Goal: Task Accomplishment & Management: Complete application form

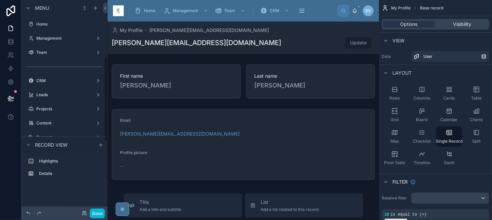
scroll to position [139, 0]
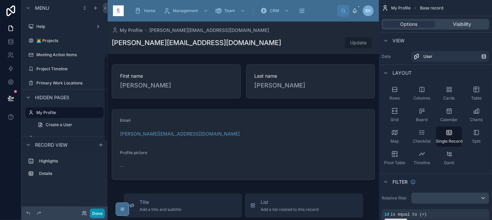
click at [99, 213] on button "Done" at bounding box center [97, 214] width 15 height 10
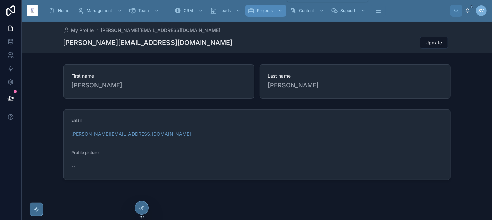
click at [260, 9] on span "Projects" at bounding box center [265, 10] width 16 height 5
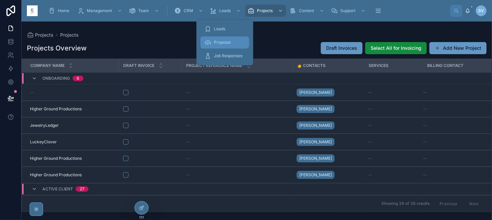
click at [214, 38] on div "Proposal" at bounding box center [225, 42] width 41 height 11
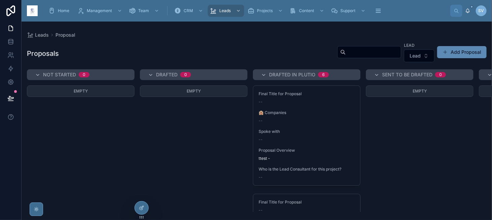
click at [447, 53] on span at bounding box center [445, 51] width 5 height 5
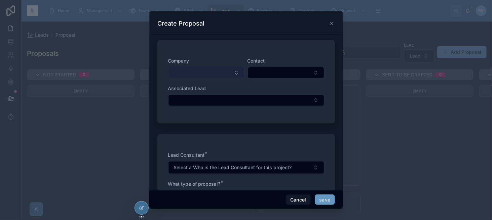
click at [212, 69] on button "Select Button" at bounding box center [206, 72] width 77 height 11
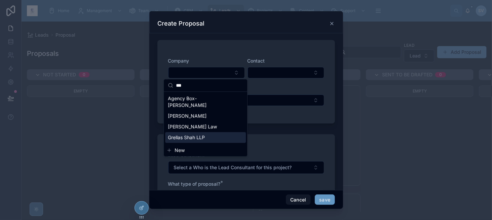
type input "***"
click at [177, 149] on span "New" at bounding box center [180, 150] width 10 height 7
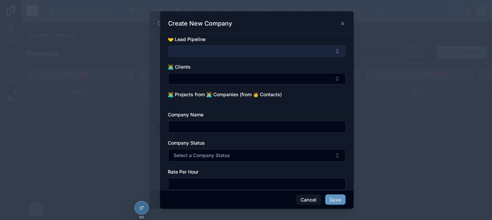
click at [190, 52] on button "Select Button" at bounding box center [257, 50] width 178 height 11
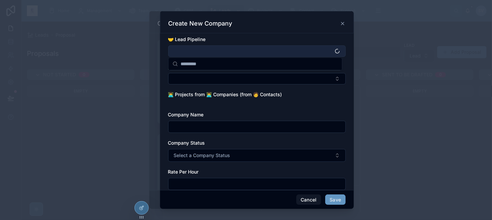
click at [190, 52] on button "Select Button" at bounding box center [257, 50] width 178 height 11
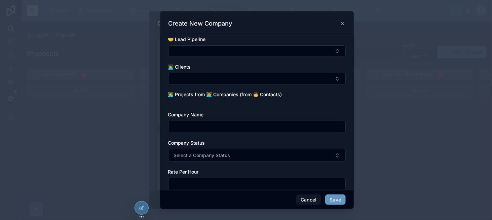
click at [204, 129] on input "text" at bounding box center [257, 126] width 177 height 9
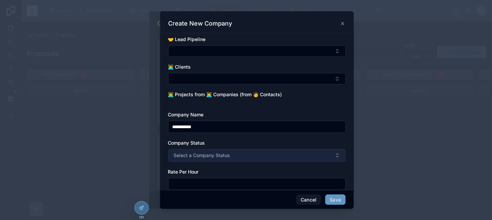
type input "**********"
click at [198, 160] on button "Select a Company Status" at bounding box center [257, 155] width 178 height 13
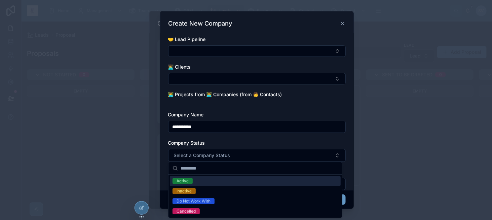
click at [196, 182] on div "Active" at bounding box center [255, 181] width 171 height 10
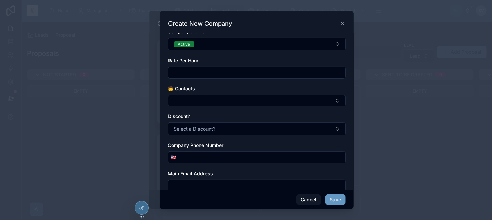
scroll to position [123, 0]
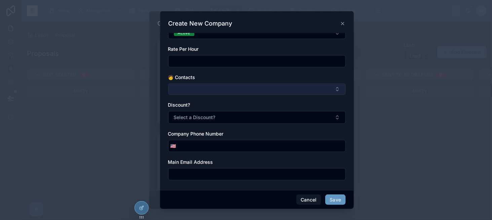
click at [241, 85] on button "Select Button" at bounding box center [257, 88] width 178 height 11
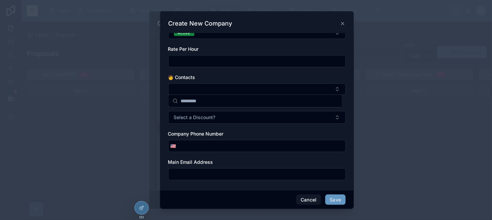
click at [348, 129] on div "**********" at bounding box center [257, 111] width 194 height 157
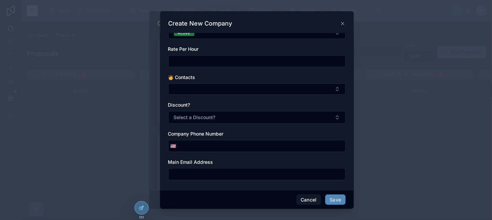
click at [341, 201] on button "Save" at bounding box center [335, 199] width 20 height 11
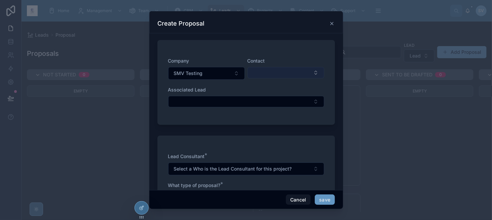
click at [252, 72] on button "Select Button" at bounding box center [286, 72] width 77 height 11
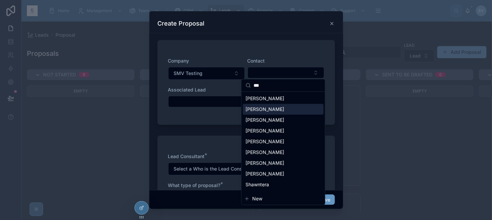
type input "***"
click at [280, 109] on span "[PERSON_NAME]" at bounding box center [265, 109] width 39 height 7
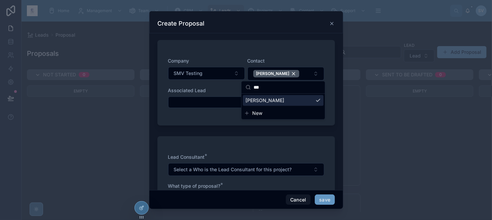
click at [199, 107] on div "Company SMV Testing Contact Shannon Vincent Associated Lead" at bounding box center [246, 86] width 156 height 57
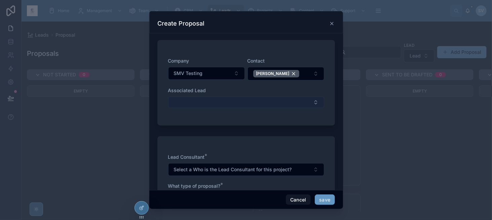
click at [199, 104] on button "Select Button" at bounding box center [246, 102] width 156 height 11
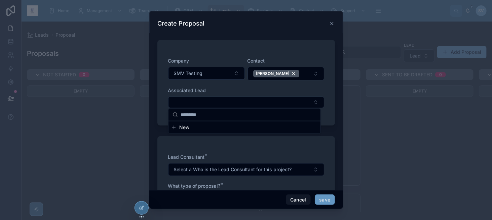
click at [196, 87] on span "Associated Lead" at bounding box center [187, 90] width 38 height 6
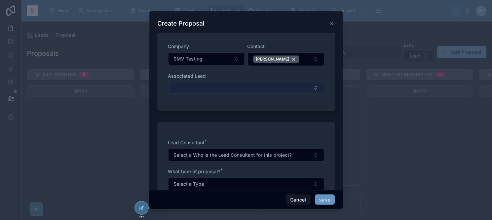
scroll to position [67, 0]
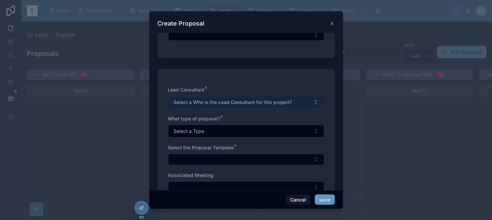
click at [199, 100] on span "Select a Who is the Lead Consultant for this project?" at bounding box center [233, 102] width 118 height 7
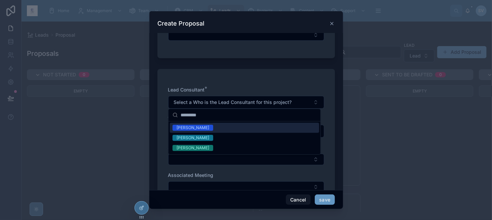
click at [200, 129] on div "[PERSON_NAME]" at bounding box center [193, 128] width 33 height 6
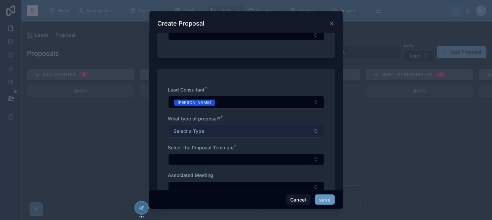
click at [184, 129] on span "Select a Type" at bounding box center [189, 131] width 31 height 7
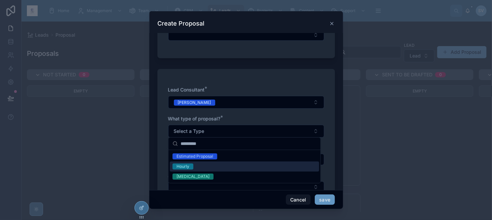
click at [194, 165] on div "Hourly" at bounding box center [244, 166] width 149 height 10
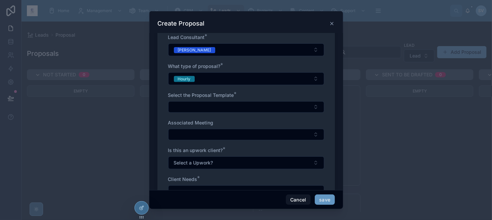
scroll to position [135, 0]
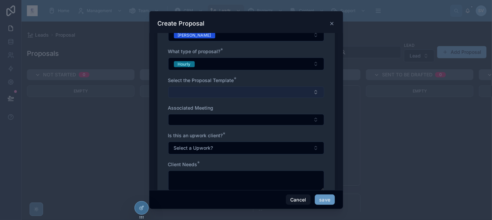
click at [190, 88] on button "Select Button" at bounding box center [246, 91] width 156 height 11
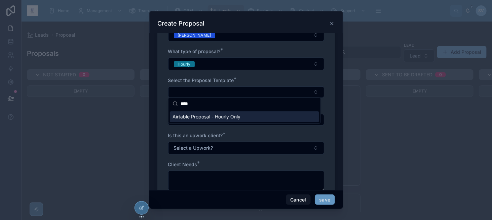
type input "****"
click at [222, 120] on div "Airtable Proposal - Hourly Only" at bounding box center [244, 116] width 149 height 11
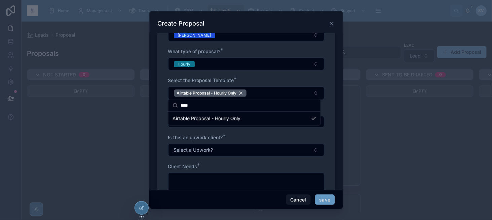
click at [245, 164] on div "Client Needs *" at bounding box center [246, 166] width 156 height 7
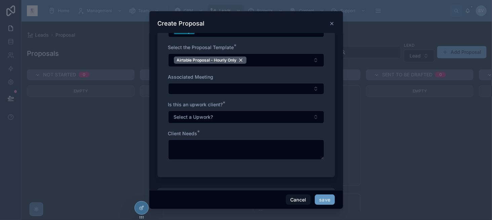
scroll to position [168, 0]
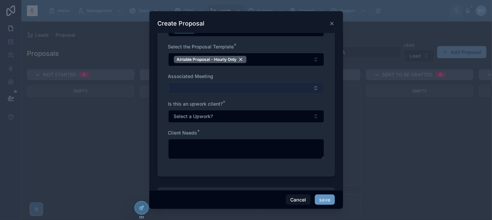
click at [187, 86] on button "Select Button" at bounding box center [246, 87] width 156 height 11
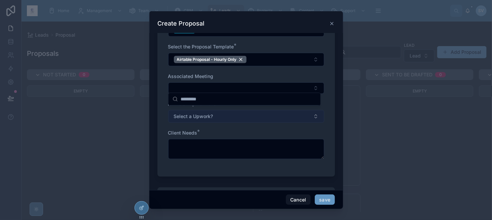
click at [199, 117] on span "Select a Upwork?" at bounding box center [193, 116] width 39 height 7
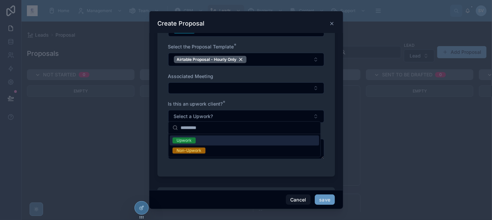
click at [198, 138] on div "Upwork" at bounding box center [244, 141] width 149 height 10
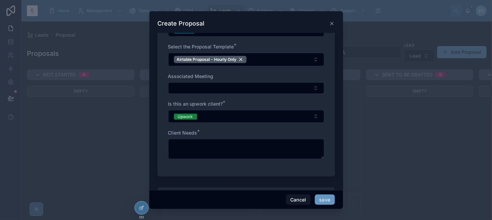
click at [188, 106] on div "Is this an upwork client? * Upwork" at bounding box center [246, 112] width 156 height 22
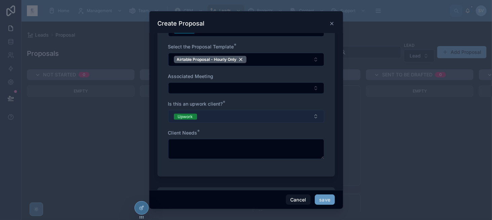
click at [190, 113] on span "Upwork" at bounding box center [185, 116] width 23 height 7
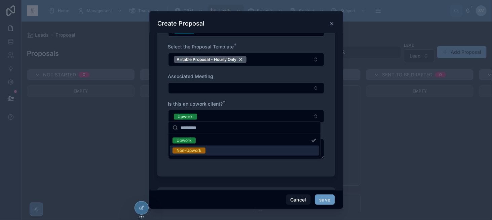
click at [190, 151] on div "Non-Upwork" at bounding box center [189, 151] width 25 height 6
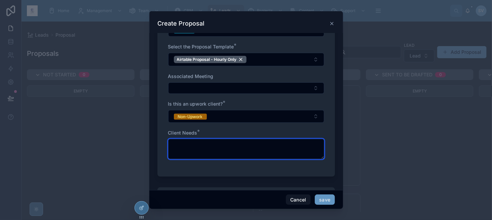
click at [237, 156] on textarea at bounding box center [246, 149] width 156 height 20
type textarea "*"
type textarea "****"
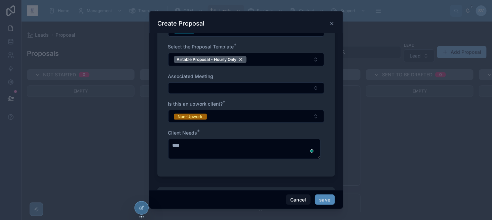
click at [322, 200] on button "save" at bounding box center [325, 199] width 20 height 11
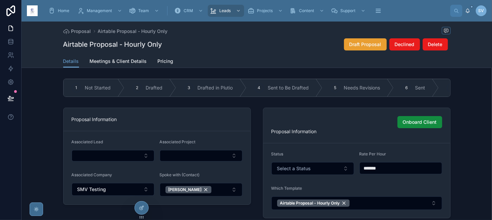
click at [352, 44] on span "Draft Proposal" at bounding box center [366, 44] width 32 height 7
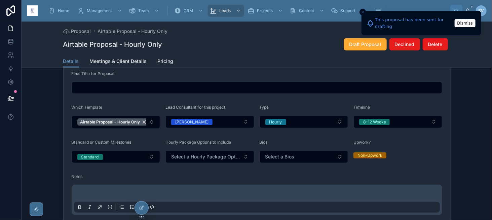
scroll to position [202, 0]
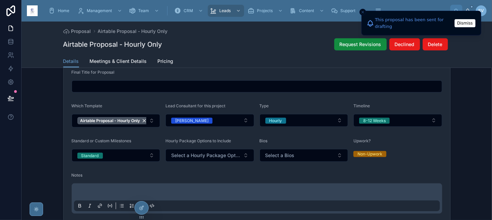
type input "**********"
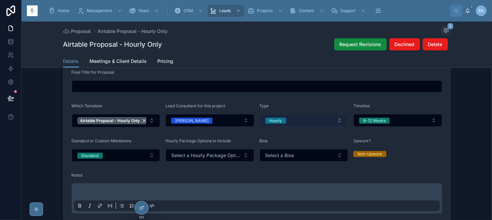
click at [284, 122] on span "Hourly" at bounding box center [275, 121] width 21 height 6
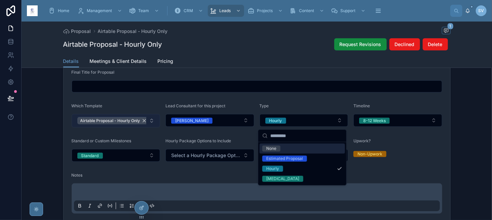
click at [143, 122] on div "Airtable Proposal - Hourly Only" at bounding box center [113, 120] width 73 height 7
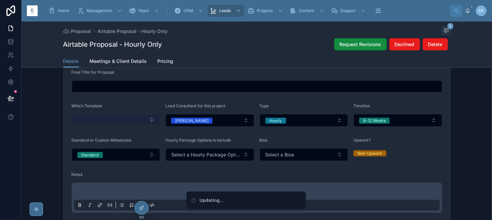
click at [118, 124] on button "Select Button" at bounding box center [116, 119] width 89 height 11
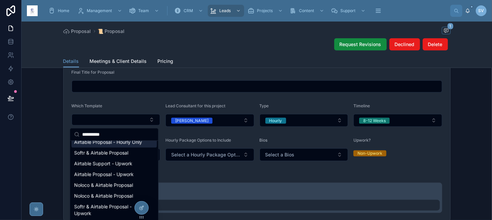
scroll to position [0, 0]
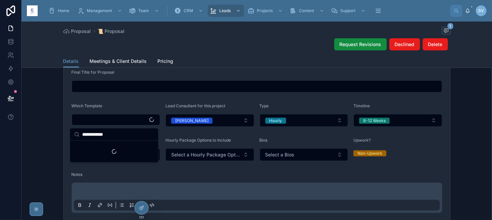
click at [104, 134] on input "**********" at bounding box center [118, 134] width 72 height 12
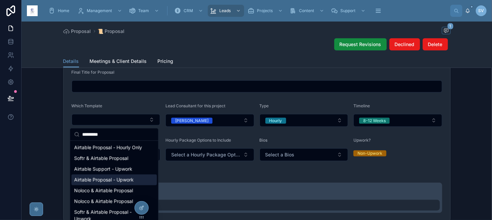
type input "********"
click at [112, 182] on div "Airtable Proposal - Upwork" at bounding box center [113, 180] width 85 height 11
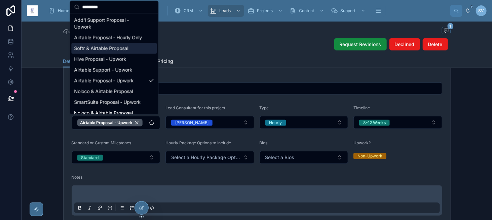
scroll to position [202, 0]
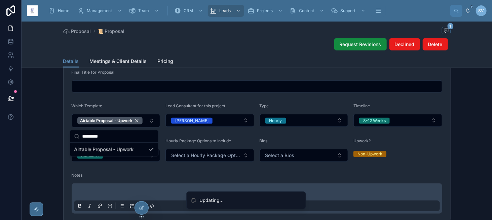
click at [345, 180] on div "Notes" at bounding box center [257, 177] width 371 height 8
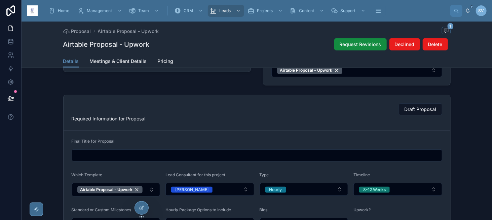
scroll to position [135, 0]
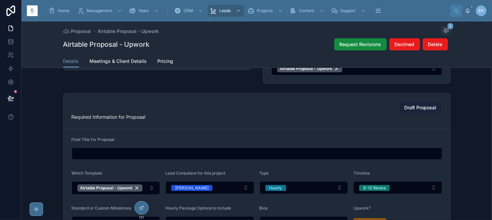
click at [412, 108] on span "Draft Proposal" at bounding box center [421, 107] width 32 height 7
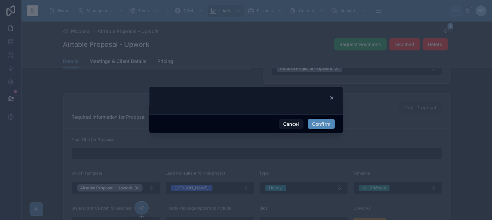
click at [319, 119] on button "Confirm" at bounding box center [321, 124] width 27 height 11
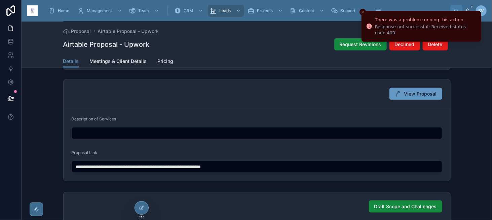
scroll to position [370, 0]
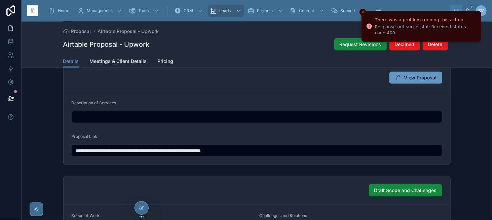
click at [186, 150] on input "**********" at bounding box center [257, 150] width 370 height 9
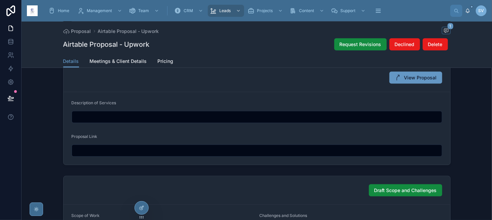
click at [196, 135] on div "Proposal Link" at bounding box center [257, 138] width 371 height 8
click at [353, 42] on span "Draft Proposal" at bounding box center [366, 44] width 32 height 7
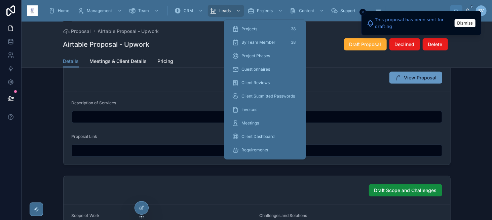
type input "**********"
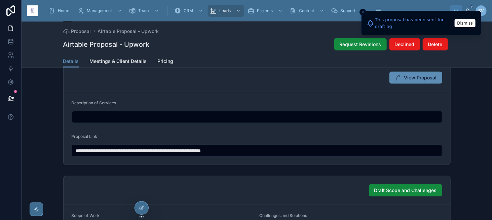
click at [398, 81] on icon at bounding box center [398, 77] width 7 height 7
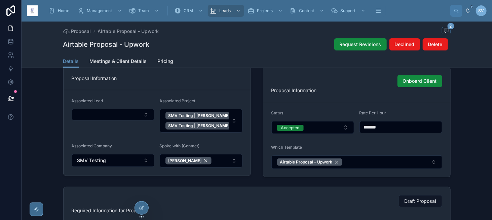
scroll to position [67, 0]
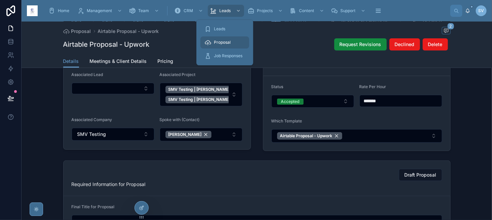
click at [233, 40] on div "Proposal" at bounding box center [225, 42] width 41 height 11
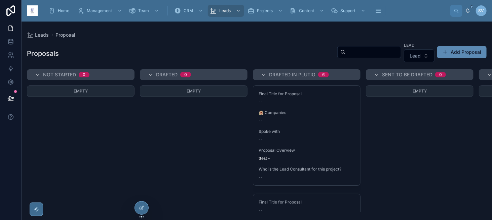
click at [469, 47] on button "Add Proposal" at bounding box center [461, 52] width 49 height 12
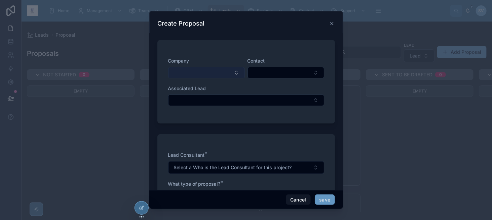
click at [206, 71] on button "Select Button" at bounding box center [206, 72] width 77 height 11
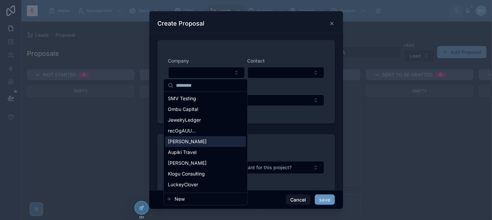
click at [212, 139] on div "[PERSON_NAME]" at bounding box center [205, 141] width 81 height 11
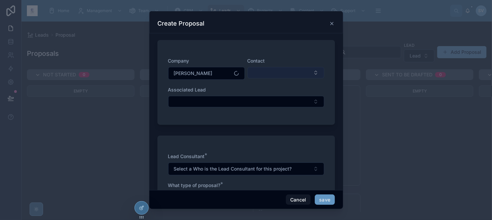
click at [256, 74] on button "Select Button" at bounding box center [286, 72] width 77 height 11
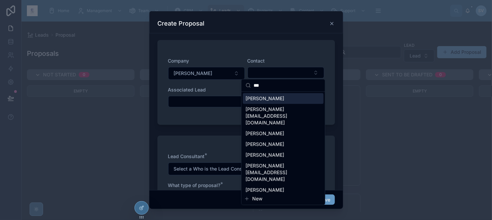
type input "***"
click at [272, 99] on span "[PERSON_NAME]" at bounding box center [265, 98] width 39 height 7
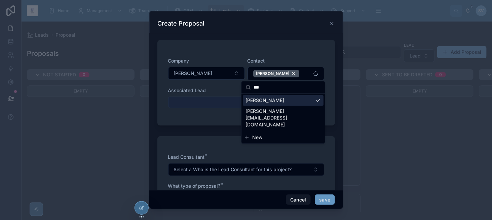
click at [199, 101] on button "Select Button" at bounding box center [246, 102] width 156 height 11
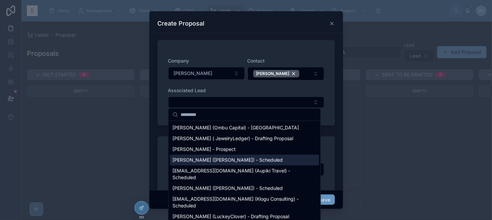
click at [201, 157] on span "[PERSON_NAME] ([PERSON_NAME]) - Scheduled" at bounding box center [228, 160] width 110 height 7
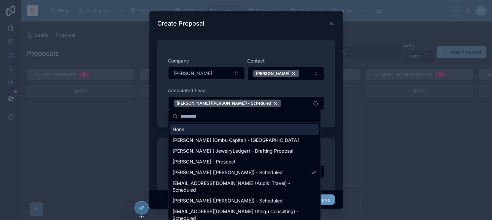
click at [222, 84] on div "Company Michelle Adams Contact Michelle Adams Associated Lead Michelle Adams (M…" at bounding box center [246, 87] width 156 height 59
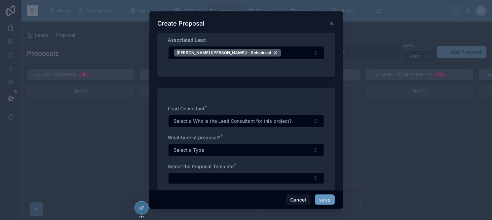
scroll to position [101, 0]
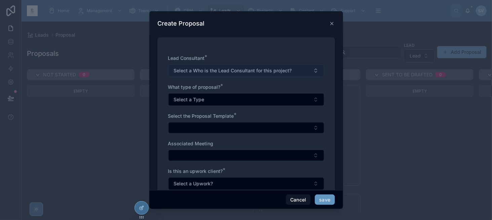
click at [187, 69] on span "Select a Who is the Lead Consultant for this project?" at bounding box center [233, 70] width 118 height 7
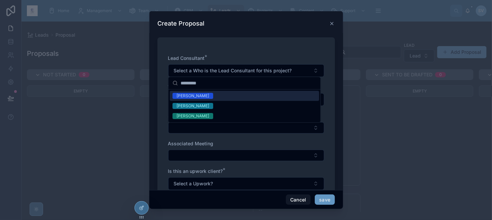
click at [190, 97] on div "[PERSON_NAME]" at bounding box center [193, 96] width 33 height 6
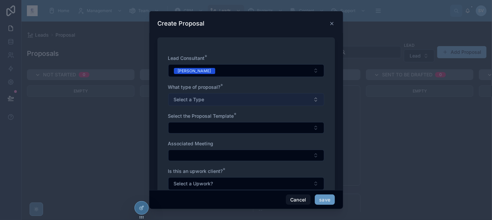
click at [186, 101] on span "Select a Type" at bounding box center [189, 99] width 31 height 7
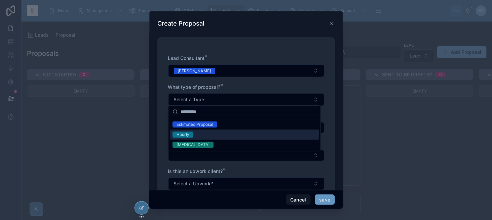
click at [196, 133] on div "Hourly" at bounding box center [244, 135] width 149 height 10
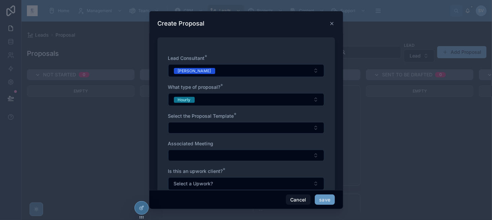
click at [190, 120] on div "Select the Proposal Template *" at bounding box center [246, 123] width 156 height 21
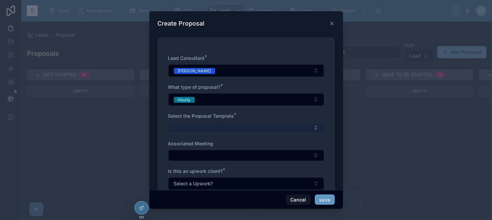
click at [190, 122] on button "Select Button" at bounding box center [246, 127] width 156 height 11
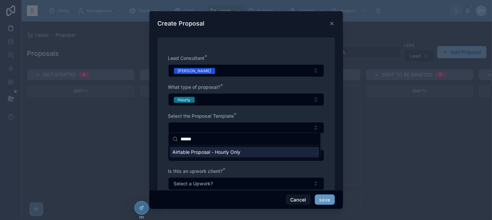
type input "******"
click at [214, 154] on span "Airtable Proposal - Hourly Only" at bounding box center [207, 152] width 68 height 7
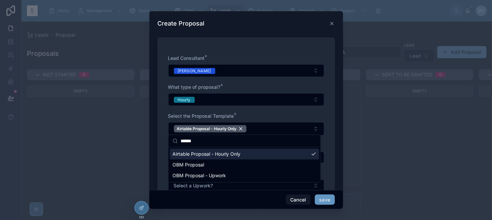
click at [250, 113] on div "Select the Proposal Template *" at bounding box center [246, 116] width 156 height 7
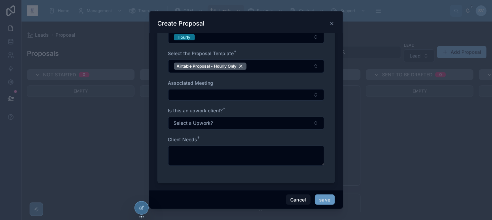
scroll to position [168, 0]
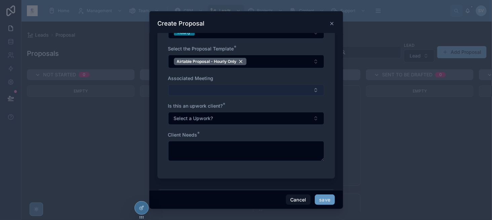
click at [207, 85] on button "Select Button" at bounding box center [246, 89] width 156 height 11
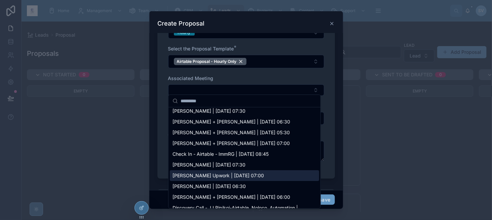
scroll to position [0, 0]
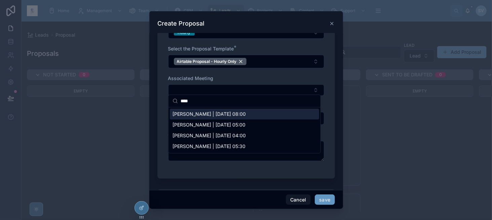
click at [205, 101] on input "****" at bounding box center [249, 101] width 136 height 12
type input "****"
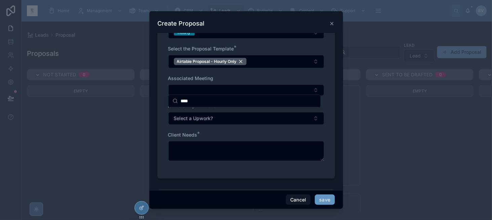
click at [238, 76] on div "Associated Meeting" at bounding box center [246, 78] width 156 height 7
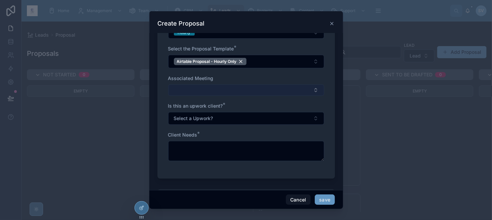
click at [215, 87] on button "Select Button" at bounding box center [246, 89] width 156 height 11
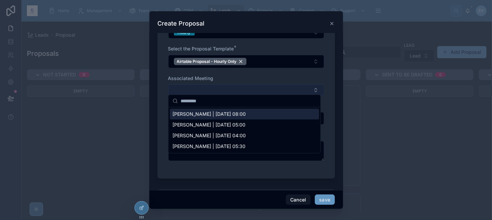
click at [215, 87] on button "Select Button" at bounding box center [246, 89] width 156 height 11
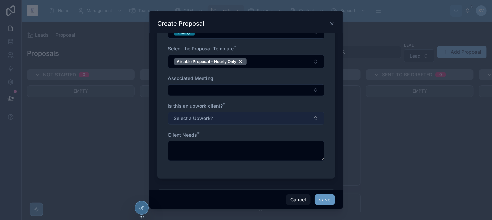
click at [204, 117] on span "Select a Upwork?" at bounding box center [193, 118] width 39 height 7
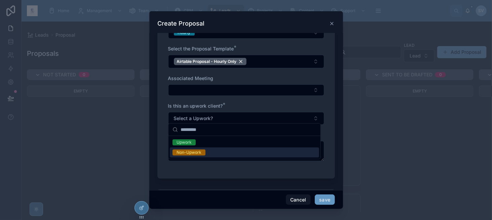
click at [200, 155] on div "Non-Upwork" at bounding box center [244, 152] width 149 height 10
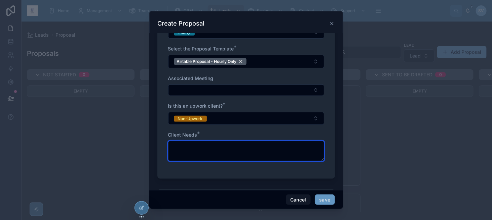
click at [196, 143] on textarea at bounding box center [246, 151] width 156 height 20
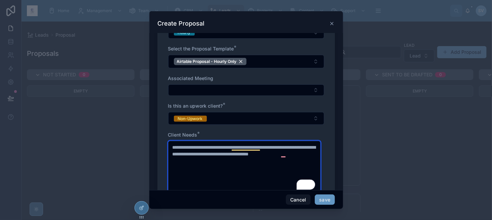
scroll to position [202, 0]
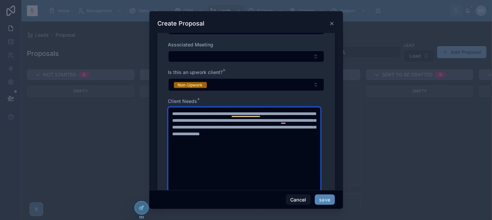
type textarea "**********"
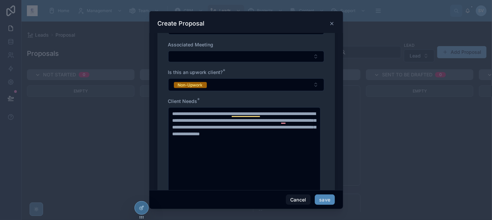
click at [330, 200] on button "save" at bounding box center [325, 199] width 20 height 11
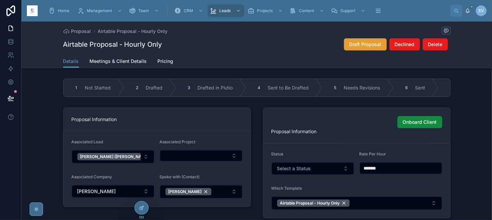
click at [354, 44] on span "Draft Proposal" at bounding box center [366, 44] width 32 height 7
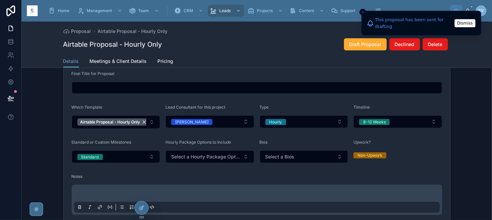
scroll to position [202, 0]
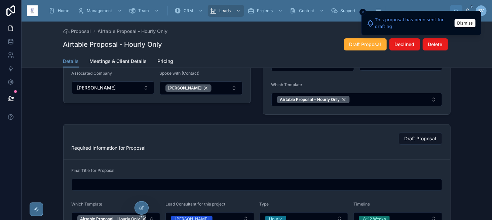
type input "**********"
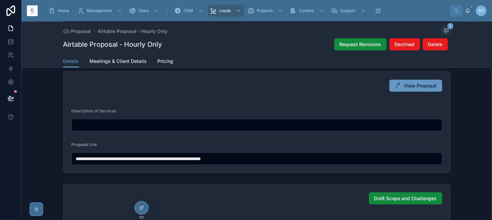
scroll to position [370, 0]
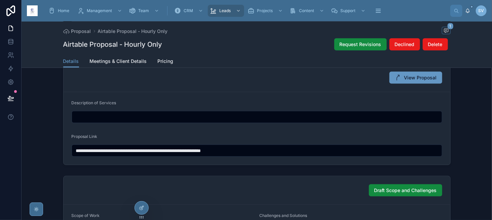
click at [214, 152] on input "**********" at bounding box center [257, 150] width 370 height 9
click at [412, 75] on span "View Proposal" at bounding box center [420, 77] width 33 height 7
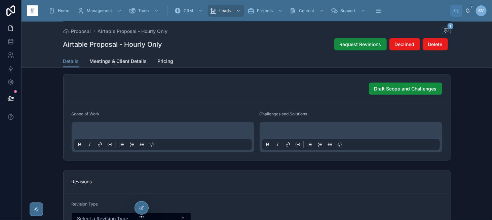
scroll to position [471, 0]
click at [377, 87] on span "Draft Scope and Challenges" at bounding box center [405, 89] width 63 height 7
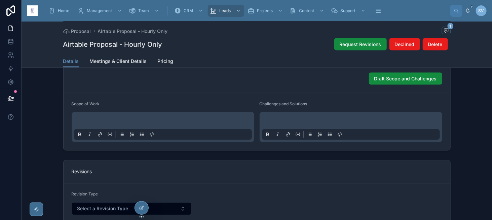
scroll to position [421, 0]
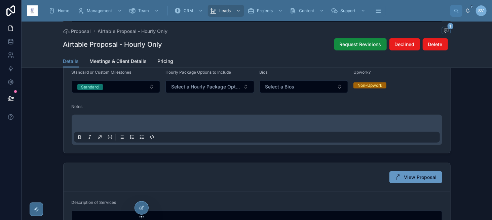
scroll to position [269, 0]
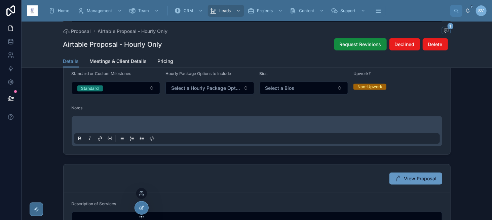
click at [139, 211] on div at bounding box center [141, 207] width 13 height 13
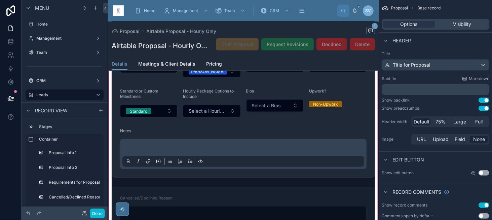
click at [173, 144] on div at bounding box center [243, 96] width 271 height 514
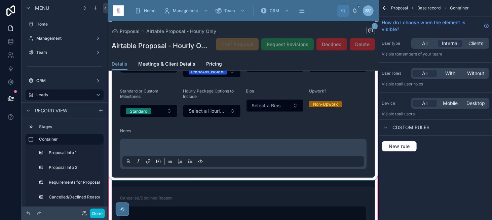
click at [258, 145] on div at bounding box center [243, 75] width 271 height 212
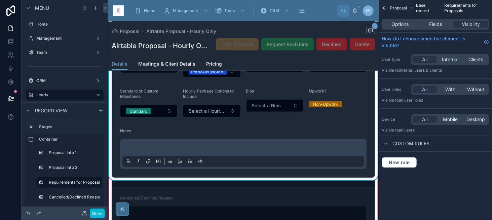
click at [430, 28] on div "Options Fields Visibility" at bounding box center [436, 24] width 108 height 11
click at [435, 25] on span "Fields" at bounding box center [435, 24] width 13 height 7
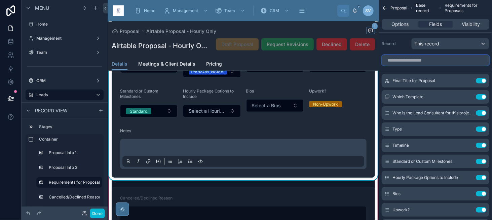
click at [398, 57] on input "scrollable content" at bounding box center [436, 60] width 108 height 11
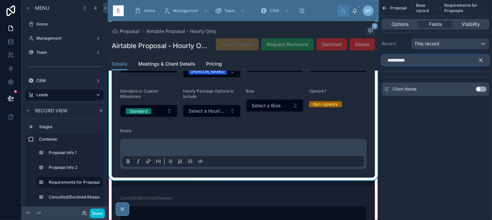
type input "**********"
click at [483, 88] on button "Use setting" at bounding box center [481, 88] width 11 height 5
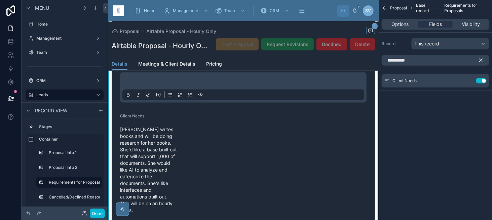
scroll to position [336, 0]
click at [469, 79] on icon "scrollable content" at bounding box center [467, 80] width 5 height 5
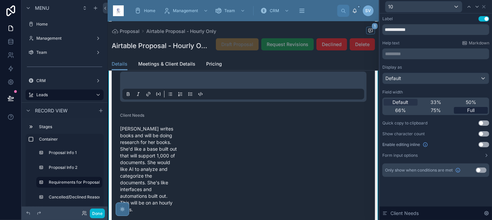
click at [471, 113] on span "Full" at bounding box center [471, 110] width 7 height 7
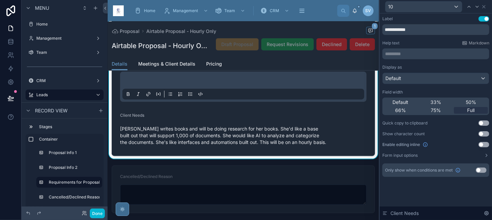
click at [483, 144] on button "Use setting" at bounding box center [484, 144] width 11 height 5
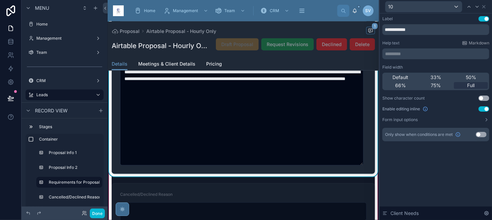
scroll to position [404, 0]
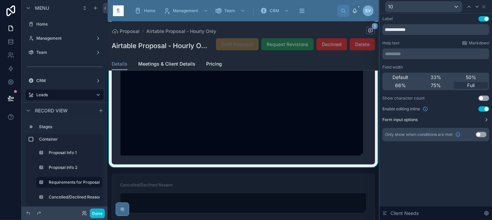
click at [451, 122] on button "Form input options" at bounding box center [435, 119] width 107 height 5
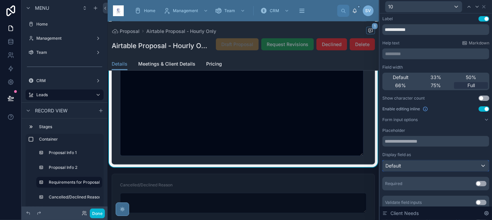
click at [409, 169] on div "Default" at bounding box center [436, 165] width 106 height 11
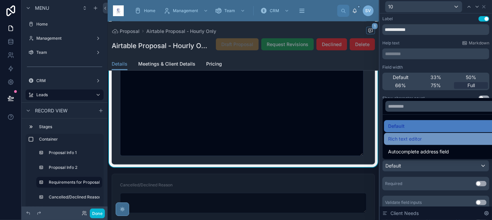
click at [407, 140] on span "Rich text editor" at bounding box center [405, 139] width 34 height 8
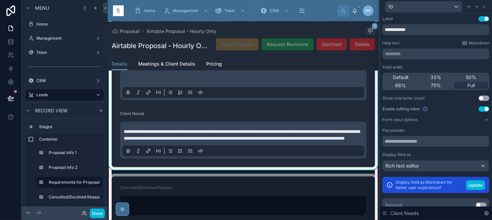
scroll to position [336, 0]
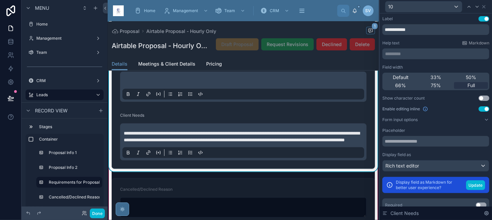
click at [220, 142] on span "**********" at bounding box center [242, 136] width 236 height 11
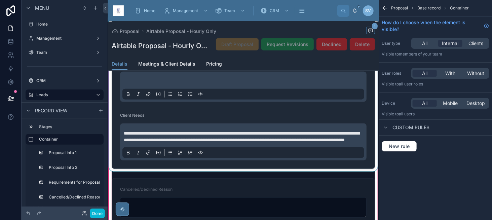
click at [220, 158] on div at bounding box center [243, 36] width 271 height 270
click at [220, 142] on span "**********" at bounding box center [242, 136] width 236 height 11
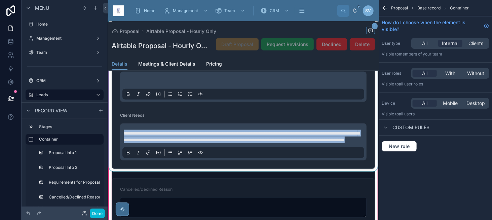
click at [220, 158] on div at bounding box center [243, 36] width 271 height 270
